Goal: Information Seeking & Learning: Learn about a topic

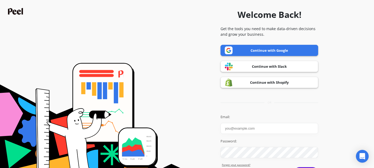
click at [241, 130] on input "Email:" at bounding box center [270, 128] width 98 height 11
type input "[EMAIL_ADDRESS][DOMAIN_NAME]"
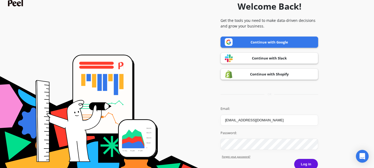
click at [278, 40] on link "Continue with Google" at bounding box center [270, 41] width 98 height 11
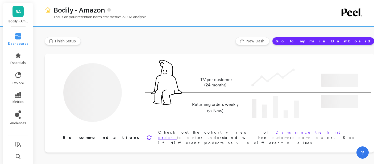
type input "Champions"
type input "2456"
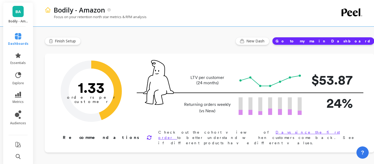
click at [15, 14] on span "BA" at bounding box center [17, 12] width 5 height 6
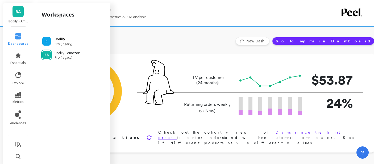
click at [54, 42] on div "B Bodily Pro (legacy)" at bounding box center [72, 41] width 68 height 10
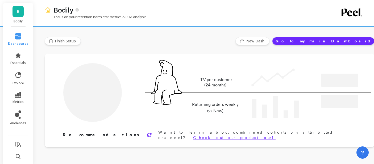
type input "Champions"
type input "16764"
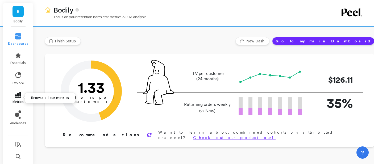
click at [16, 94] on icon at bounding box center [18, 95] width 6 height 6
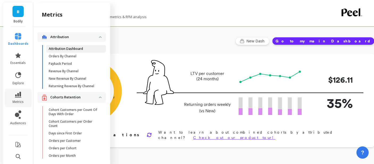
click at [69, 50] on p "Attribution Dashboard" at bounding box center [66, 49] width 34 height 4
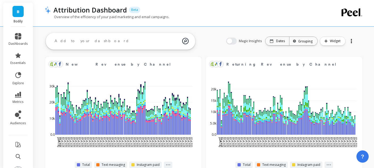
click at [350, 41] on div at bounding box center [351, 41] width 7 height 9
click at [15, 96] on icon at bounding box center [18, 95] width 6 height 6
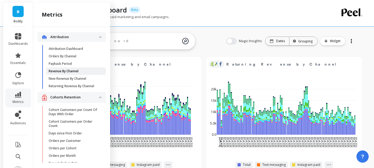
click at [62, 70] on p "Revenue By Channel" at bounding box center [64, 71] width 30 height 4
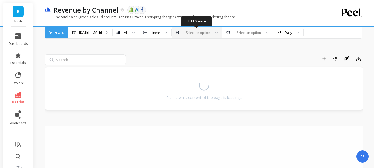
click at [217, 32] on icon at bounding box center [217, 32] width 2 height 1
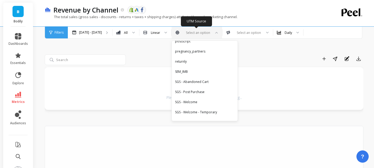
scroll to position [515, 0]
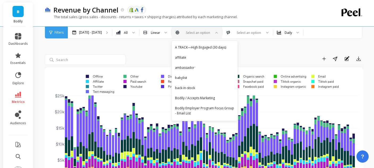
click at [148, 54] on div "Add to Dashboard Share Annotations Export" at bounding box center [246, 58] width 236 height 9
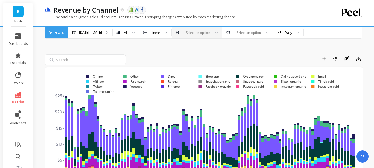
click at [314, 77] on rect at bounding box center [317, 76] width 19 height 5
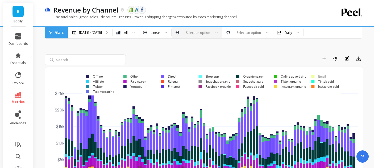
click at [315, 76] on rect at bounding box center [317, 76] width 19 height 5
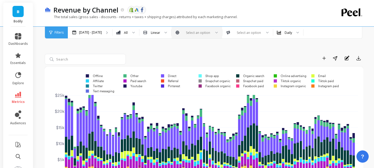
scroll to position [0, 0]
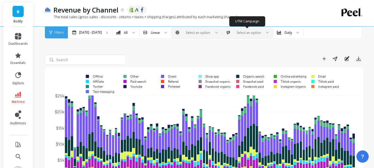
click at [266, 33] on icon at bounding box center [267, 33] width 3 height 2
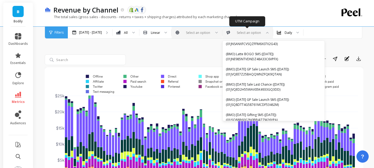
scroll to position [514, 0]
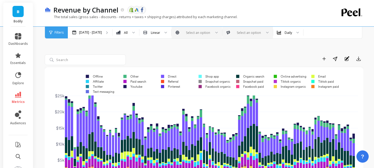
click at [131, 32] on div at bounding box center [132, 33] width 6 height 12
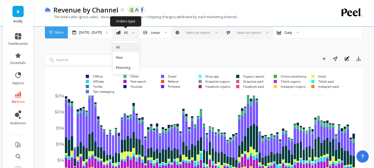
click at [131, 32] on div at bounding box center [132, 33] width 6 height 12
click at [46, 31] on div "Filters" at bounding box center [56, 33] width 23 height 12
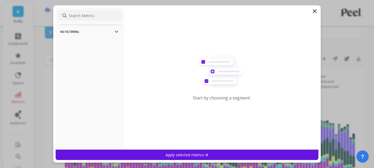
click at [94, 13] on input at bounding box center [89, 15] width 63 height 11
click at [114, 31] on filtering-icon at bounding box center [117, 32] width 6 height 6
click at [101, 18] on input at bounding box center [89, 15] width 63 height 11
click at [99, 9] on div "No filtering Overall by Date" at bounding box center [90, 78] width 69 height 142
click at [93, 19] on input at bounding box center [89, 15] width 63 height 11
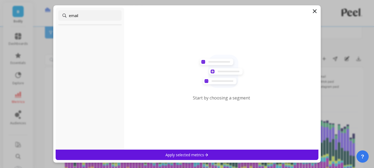
type input "email"
click at [316, 10] on icon at bounding box center [314, 11] width 3 height 3
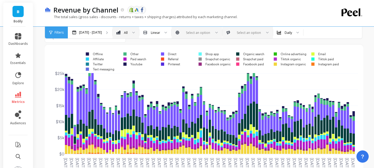
scroll to position [19, 0]
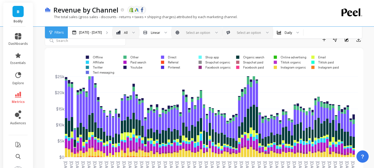
click at [314, 56] on rect at bounding box center [317, 57] width 19 height 5
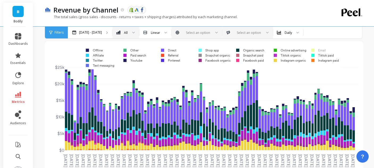
scroll to position [27, 0]
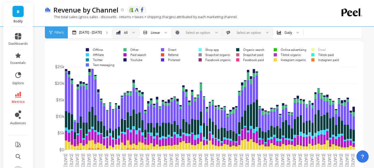
click at [314, 50] on rect at bounding box center [317, 49] width 19 height 5
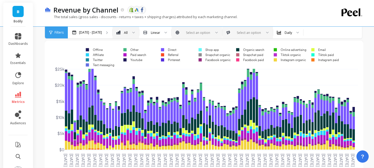
click at [313, 54] on rect at bounding box center [321, 54] width 27 height 5
click at [313, 59] on rect at bounding box center [324, 59] width 32 height 5
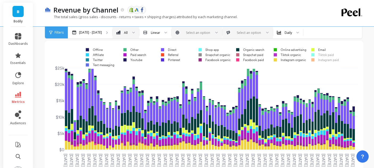
click at [276, 59] on rect at bounding box center [288, 59] width 37 height 5
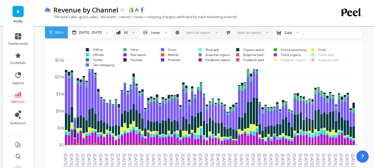
click at [276, 59] on rect at bounding box center [288, 59] width 37 height 5
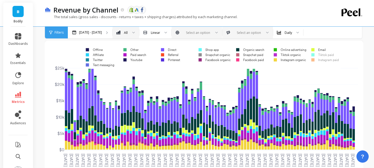
click at [276, 54] on rect at bounding box center [286, 54] width 32 height 5
click at [276, 50] on rect at bounding box center [288, 49] width 37 height 5
click at [238, 49] on rect at bounding box center [249, 49] width 33 height 5
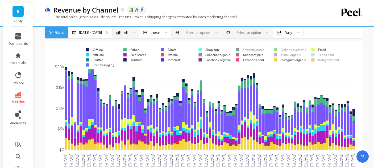
click at [238, 55] on rect at bounding box center [248, 54] width 31 height 5
click at [238, 59] on rect at bounding box center [249, 59] width 32 height 5
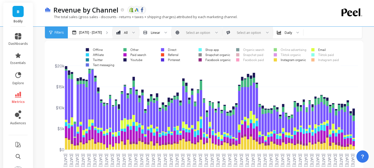
click at [200, 49] on rect at bounding box center [207, 49] width 25 height 5
click at [202, 55] on rect at bounding box center [213, 54] width 36 height 5
click at [200, 60] on rect at bounding box center [213, 59] width 37 height 5
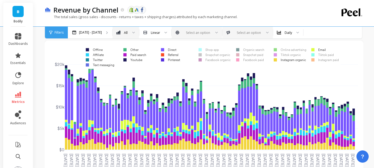
click at [162, 49] on rect at bounding box center [167, 49] width 20 height 5
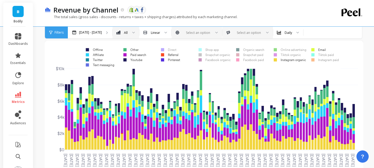
click at [164, 54] on rect at bounding box center [168, 54] width 22 height 5
click at [163, 59] on rect at bounding box center [169, 59] width 24 height 5
click at [125, 49] on rect at bounding box center [130, 49] width 20 height 5
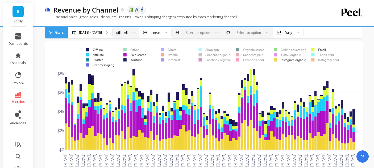
click at [126, 54] on rect at bounding box center [133, 54] width 27 height 5
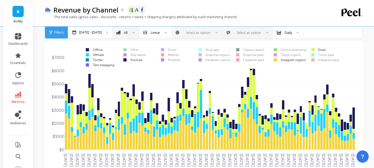
click at [126, 59] on rect at bounding box center [131, 59] width 23 height 5
click at [87, 49] on rect at bounding box center [92, 49] width 21 height 5
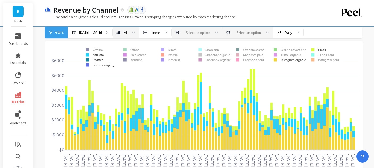
click at [88, 54] on rect at bounding box center [93, 54] width 22 height 5
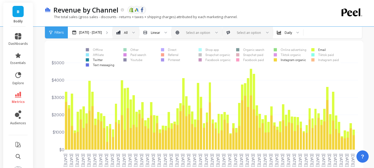
click at [89, 59] on rect at bounding box center [92, 59] width 21 height 5
click at [88, 65] on rect at bounding box center [98, 64] width 33 height 5
click at [276, 60] on rect at bounding box center [288, 59] width 37 height 5
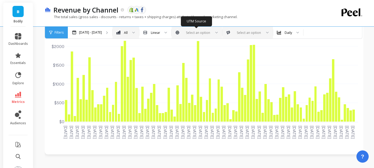
scroll to position [48, 0]
